Goal: Task Accomplishment & Management: Use online tool/utility

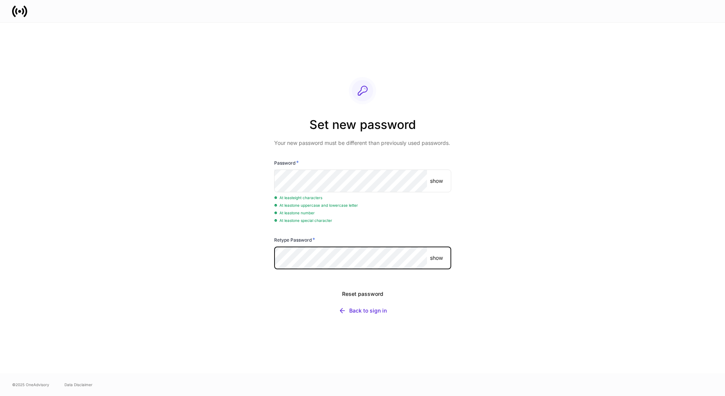
click at [274, 285] on button "Reset password" at bounding box center [362, 293] width 177 height 17
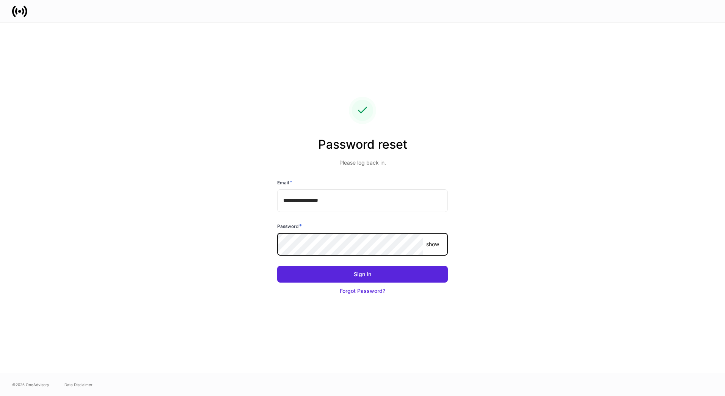
click at [277, 266] on button "Sign In" at bounding box center [362, 274] width 171 height 17
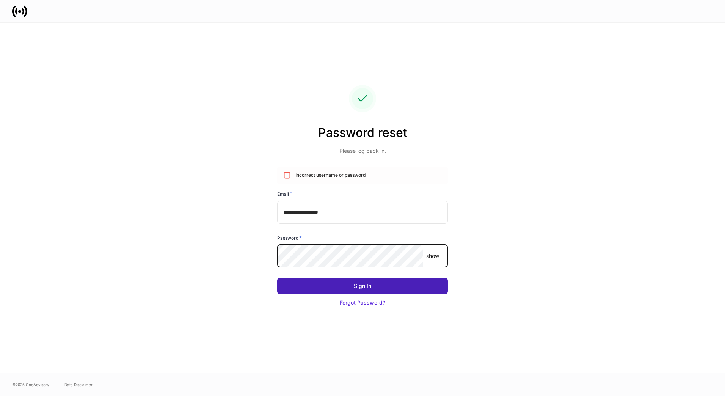
click at [344, 283] on button "Sign In" at bounding box center [362, 285] width 171 height 17
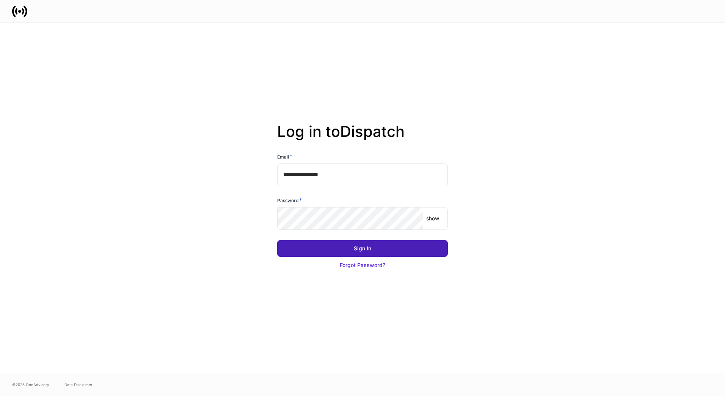
click at [378, 248] on button "Sign In" at bounding box center [362, 248] width 171 height 17
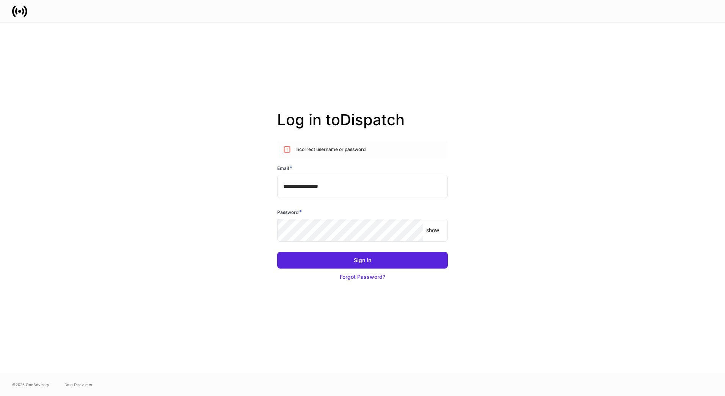
click at [436, 232] on p "show" at bounding box center [432, 230] width 13 height 8
click at [266, 229] on div "**********" at bounding box center [362, 198] width 406 height 350
click at [277, 252] on button "Sign In" at bounding box center [362, 260] width 171 height 17
click at [289, 150] on icon at bounding box center [287, 150] width 8 height 8
